Goal: Task Accomplishment & Management: Complete application form

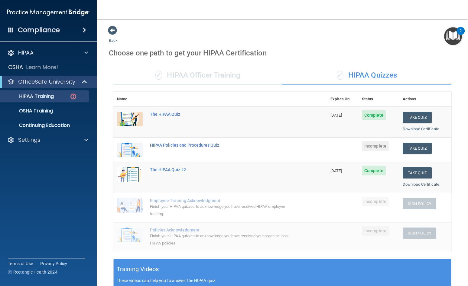
scroll to position [91, 0]
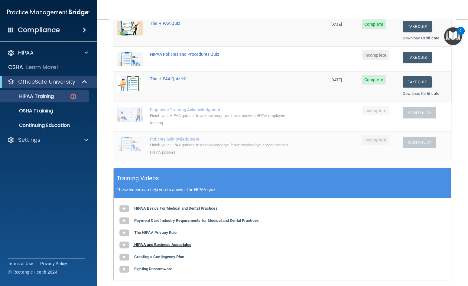
click at [155, 244] on b "HIPAA and Business Associates" at bounding box center [162, 244] width 57 height 5
click at [163, 256] on b "Creating a Contingency Plan" at bounding box center [159, 256] width 50 height 5
click at [164, 268] on b "Fighting Ransomware" at bounding box center [153, 268] width 38 height 5
click at [375, 54] on span "Incomplete" at bounding box center [375, 55] width 27 height 10
click at [412, 55] on button "Take Quiz" at bounding box center [417, 57] width 29 height 11
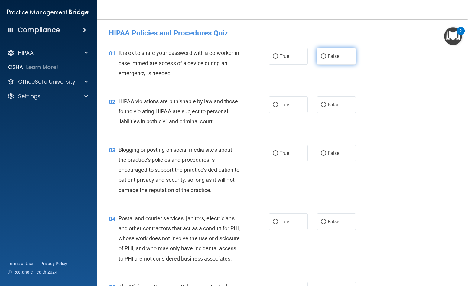
click at [321, 54] on input "False" at bounding box center [323, 56] width 5 height 5
radio input "true"
click at [273, 103] on input "True" at bounding box center [275, 105] width 5 height 5
radio input "true"
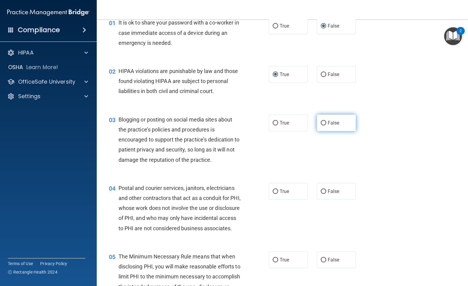
scroll to position [61, 0]
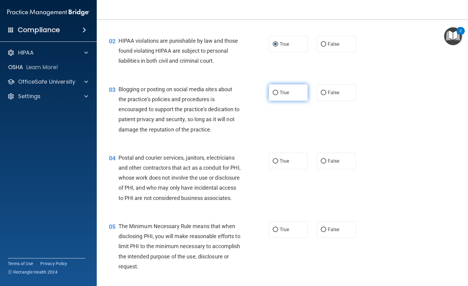
click at [274, 91] on input "True" at bounding box center [275, 92] width 5 height 5
radio input "true"
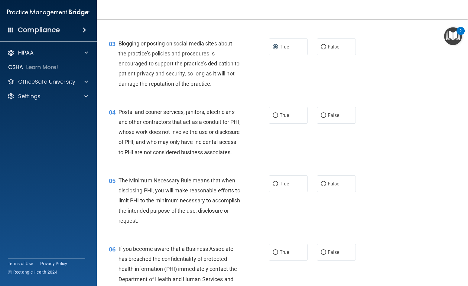
scroll to position [121, 0]
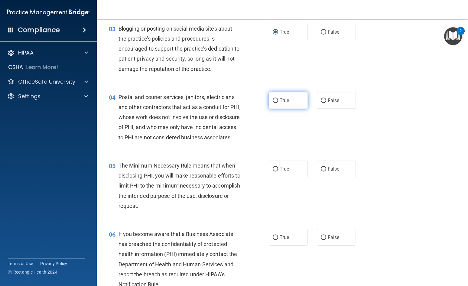
drag, startPoint x: 274, startPoint y: 99, endPoint x: 278, endPoint y: 103, distance: 6.0
click at [273, 99] on input "True" at bounding box center [275, 100] width 5 height 5
radio input "true"
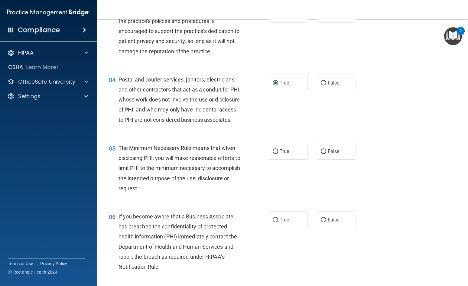
scroll to position [151, 0]
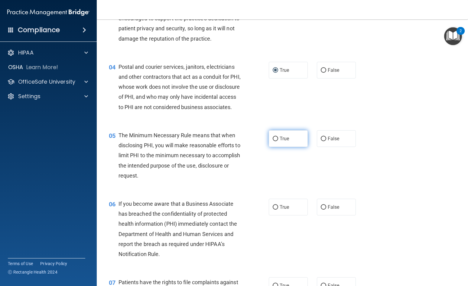
click at [273, 141] on input "True" at bounding box center [275, 138] width 5 height 5
radio input "true"
click at [273, 209] on input "True" at bounding box center [275, 207] width 5 height 5
radio input "true"
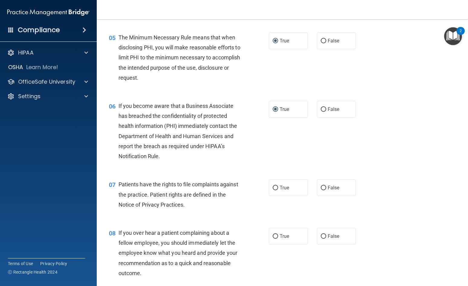
scroll to position [272, 0]
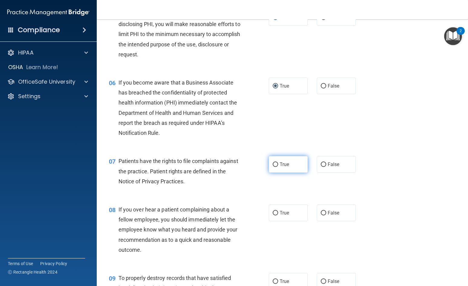
click at [273, 167] on input "True" at bounding box center [275, 164] width 5 height 5
radio input "true"
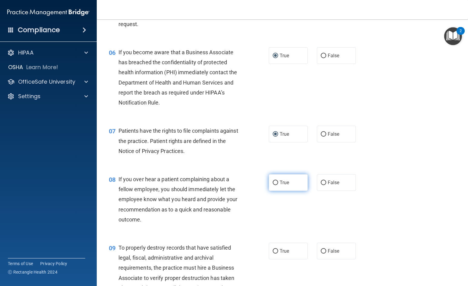
click at [274, 185] on input "True" at bounding box center [275, 182] width 5 height 5
radio input "true"
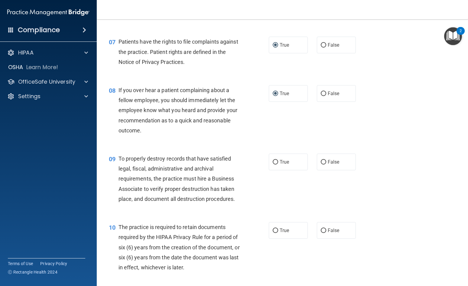
scroll to position [393, 0]
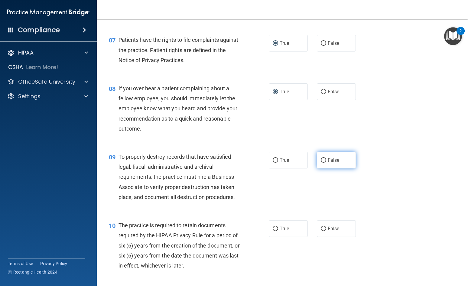
click at [321, 162] on input "False" at bounding box center [323, 160] width 5 height 5
radio input "true"
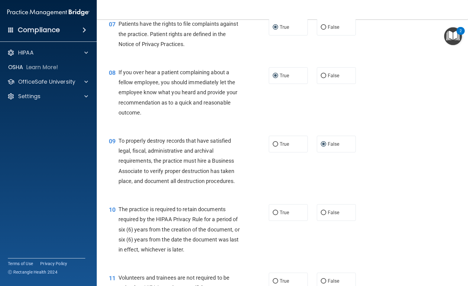
scroll to position [424, 0]
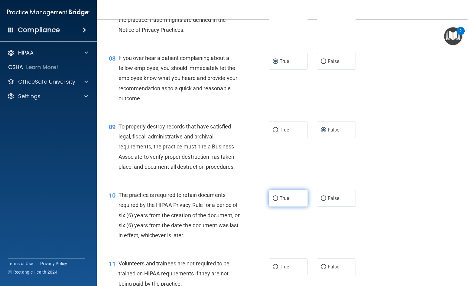
click at [275, 201] on input "True" at bounding box center [275, 198] width 5 height 5
radio input "true"
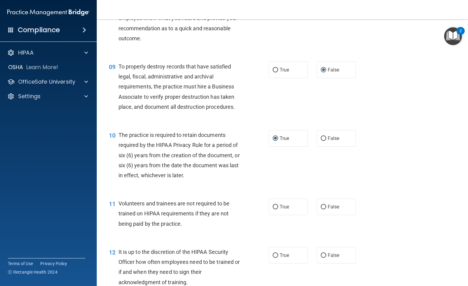
scroll to position [484, 0]
click at [322, 208] on input "False" at bounding box center [323, 206] width 5 height 5
radio input "true"
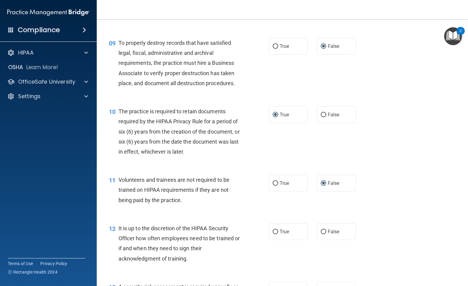
scroll to position [545, 0]
